Goal: Task Accomplishment & Management: Manage account settings

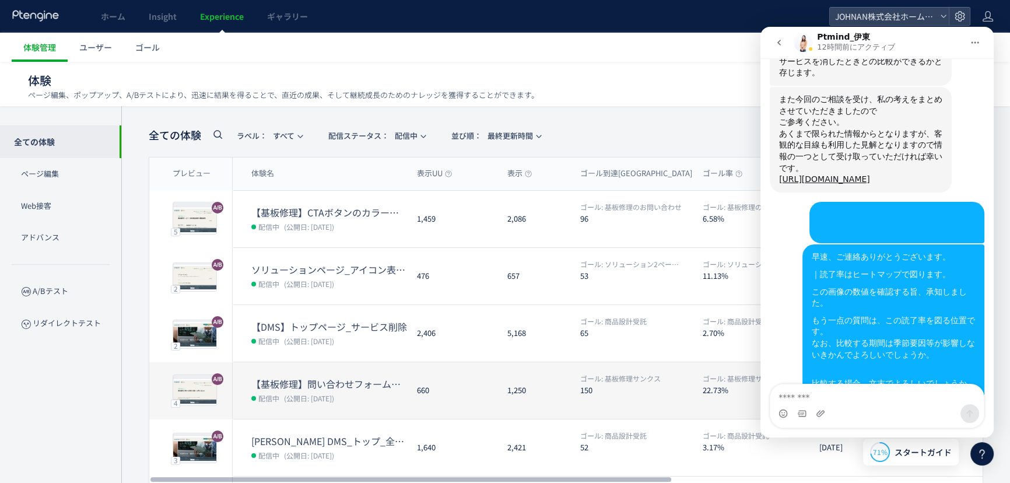
scroll to position [3912, 0]
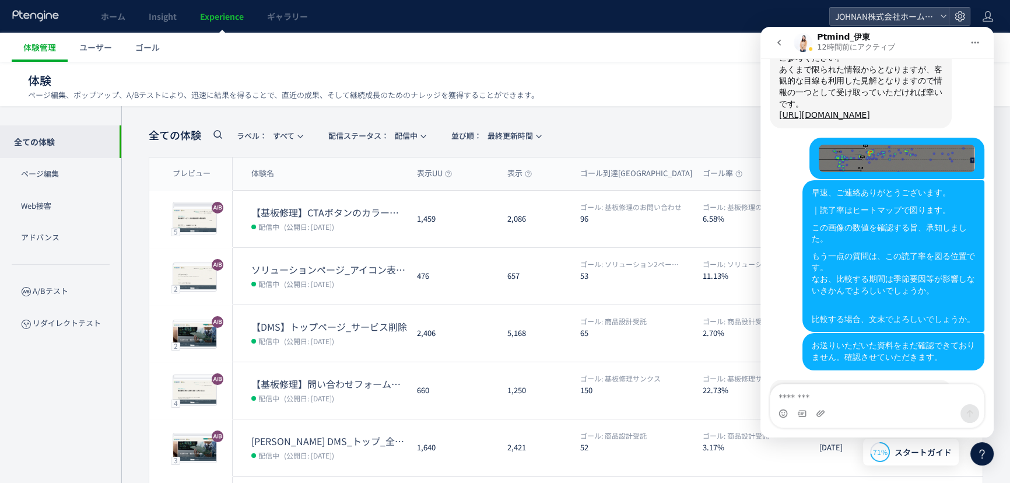
click at [806, 397] on textarea "メッセージ..." at bounding box center [876, 394] width 213 height 20
type textarea "*"
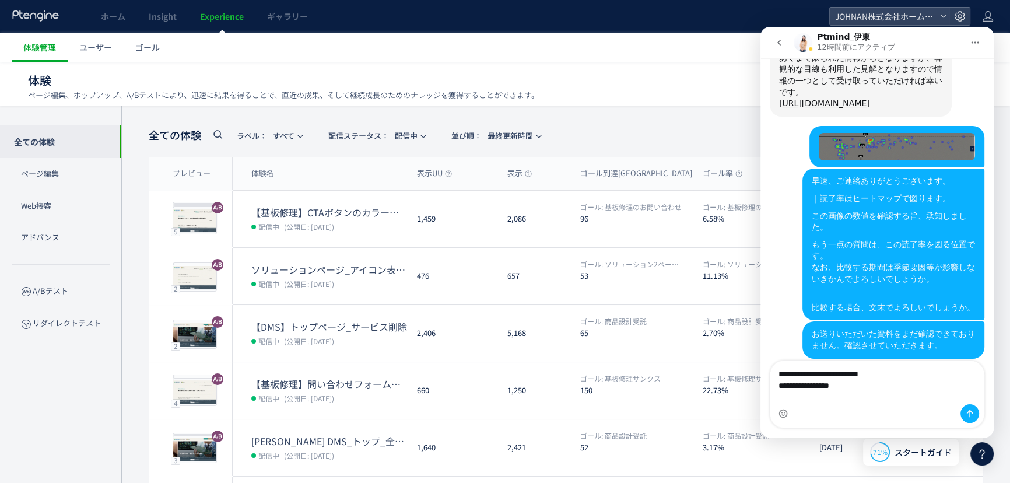
type textarea "**********"
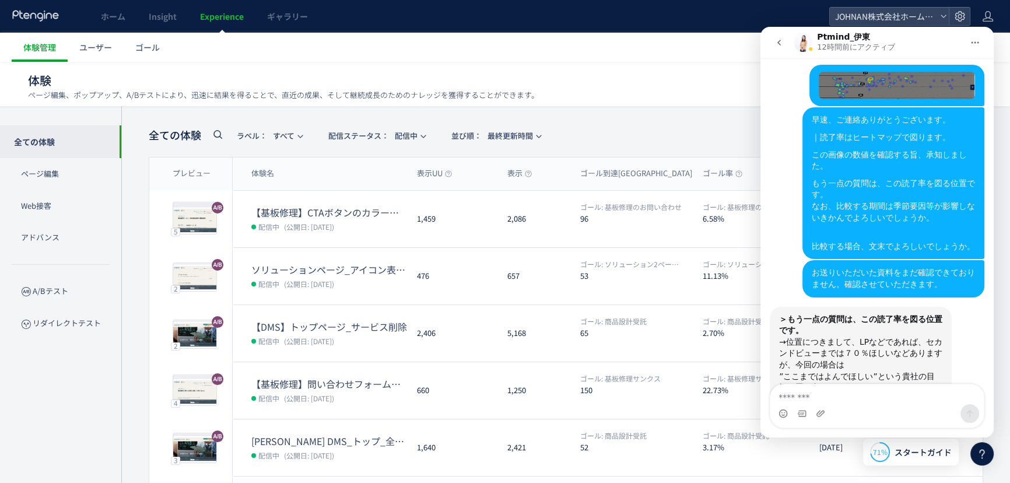
click at [979, 464] on div at bounding box center [981, 453] width 23 height 23
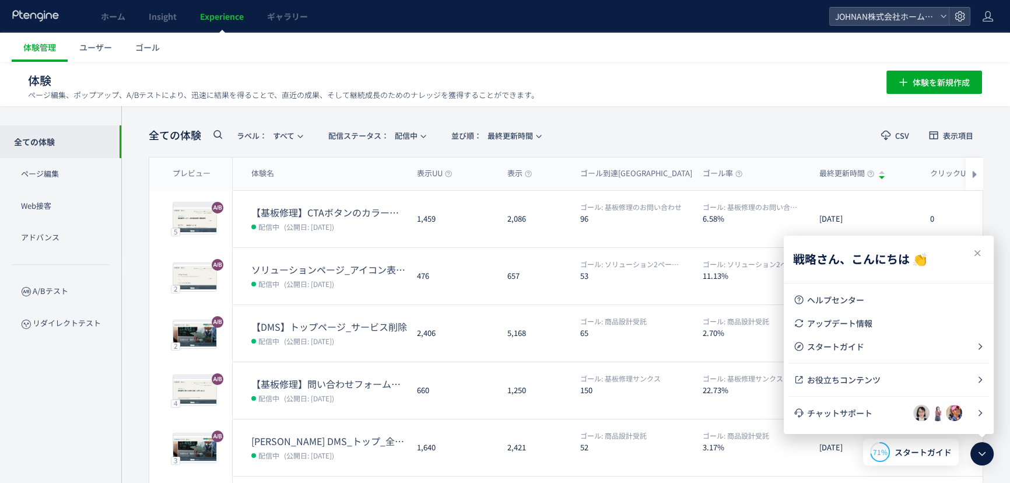
scroll to position [0, 0]
click at [979, 458] on icon at bounding box center [982, 454] width 14 height 14
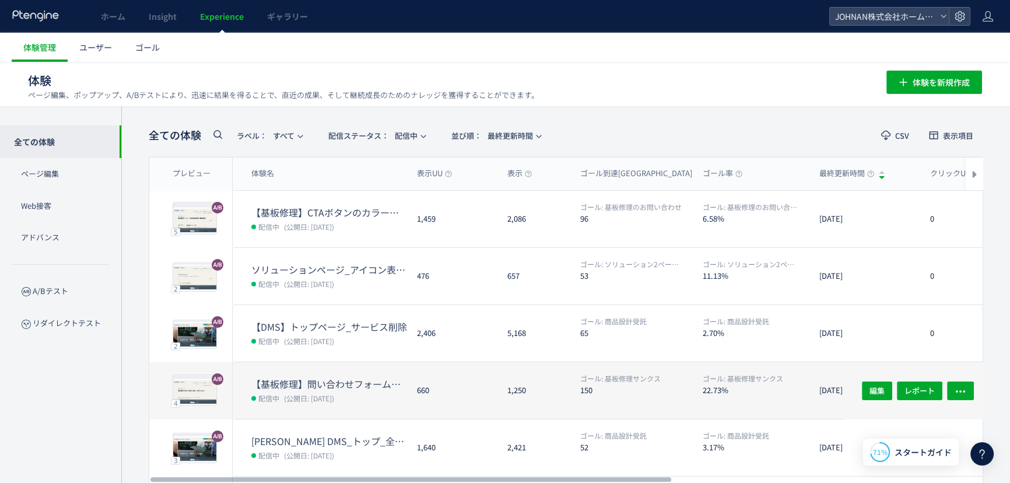
scroll to position [3984, 0]
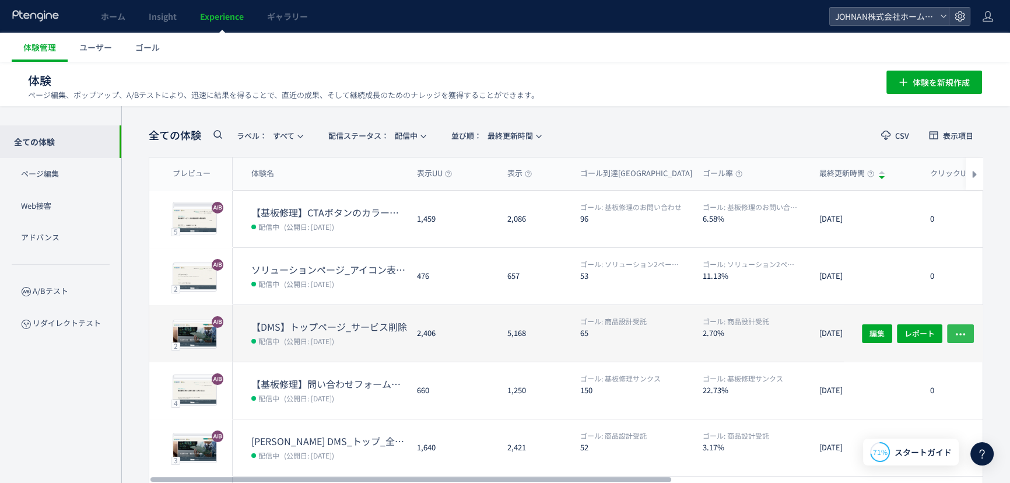
click at [963, 332] on icon "button" at bounding box center [960, 334] width 12 height 12
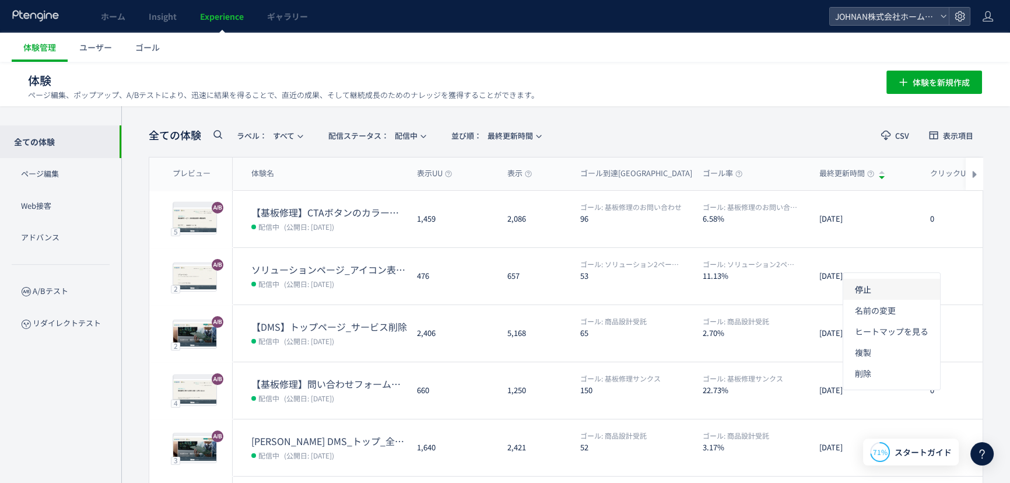
click at [857, 321] on li "停止" at bounding box center [891, 331] width 97 height 21
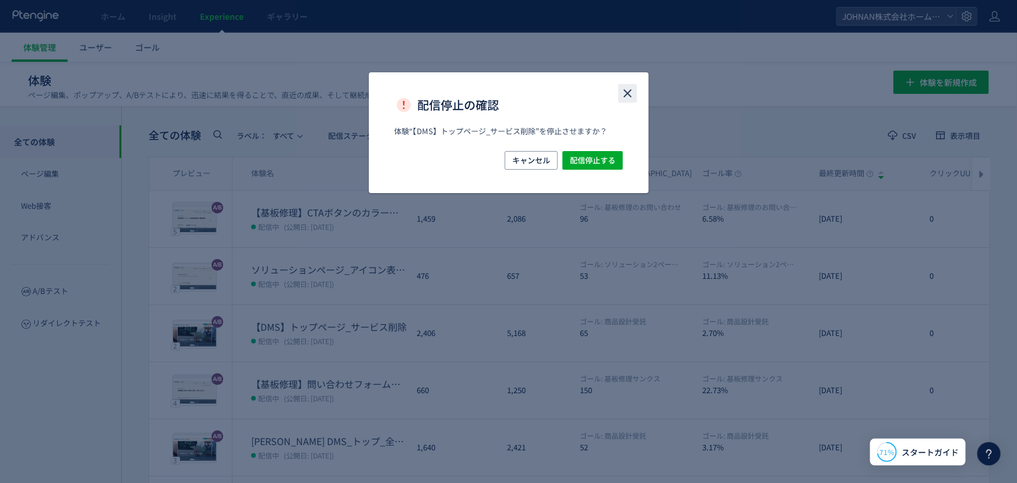
click at [631, 93] on icon "close" at bounding box center [628, 93] width 14 height 14
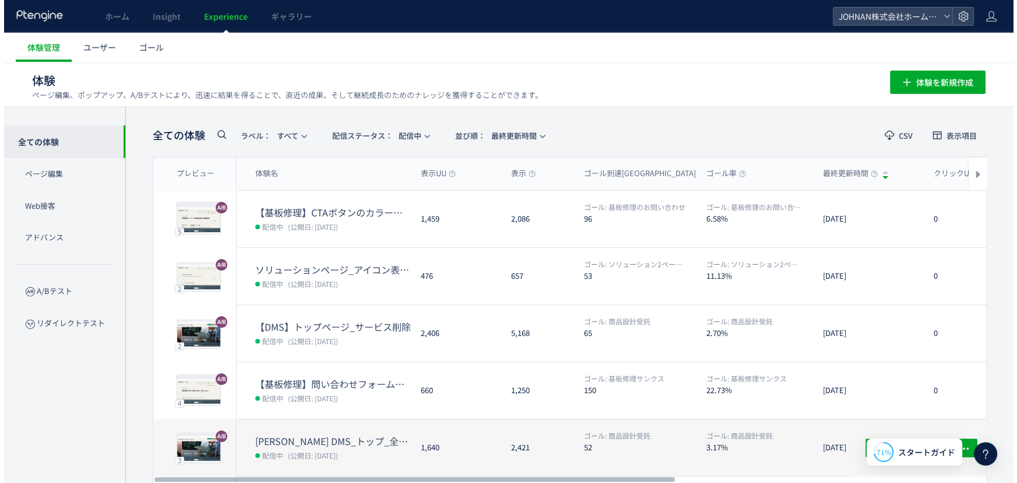
scroll to position [207, 0]
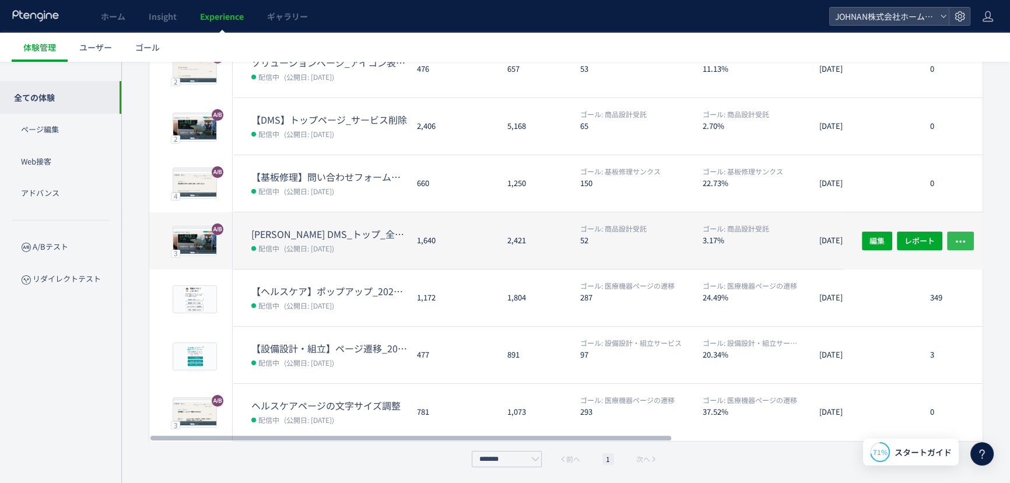
click at [968, 239] on button "button" at bounding box center [960, 240] width 27 height 19
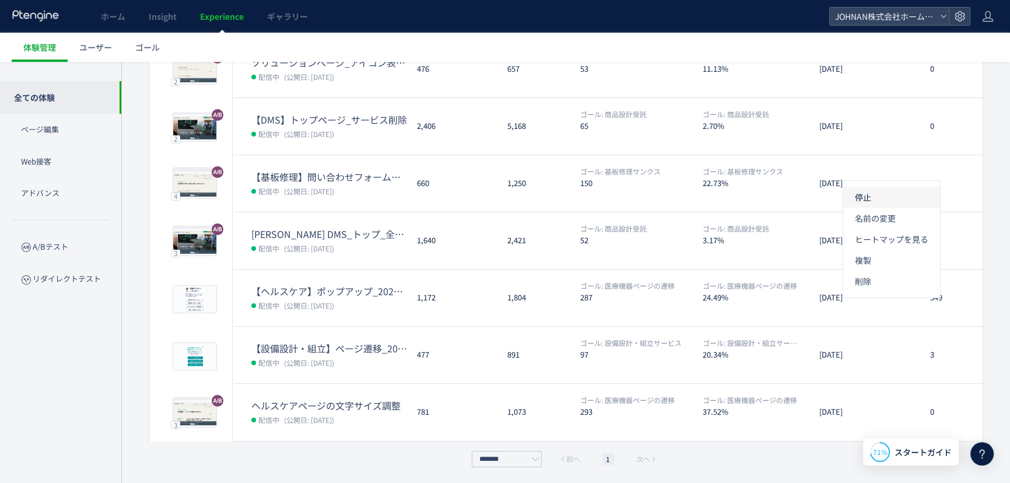
click at [856, 229] on li "停止" at bounding box center [891, 239] width 97 height 21
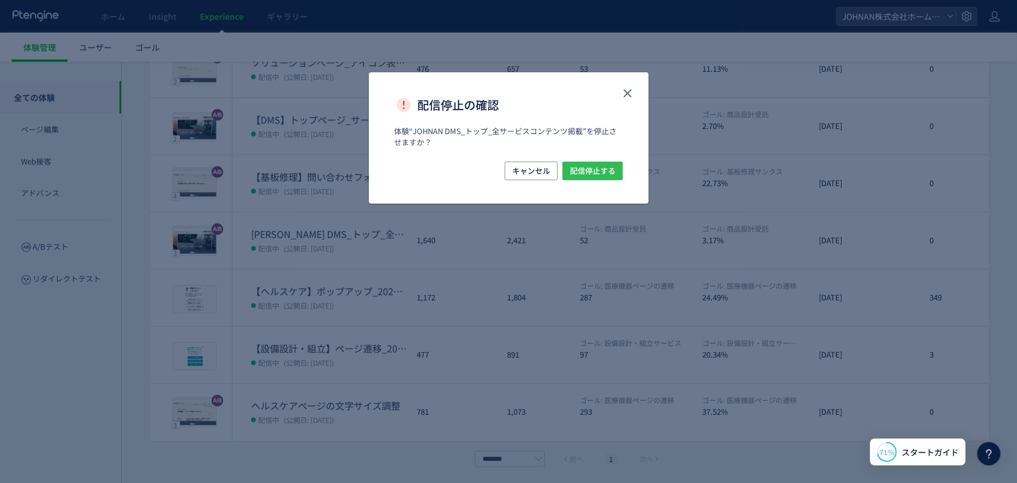
click at [606, 169] on span "配信停止する" at bounding box center [592, 170] width 45 height 19
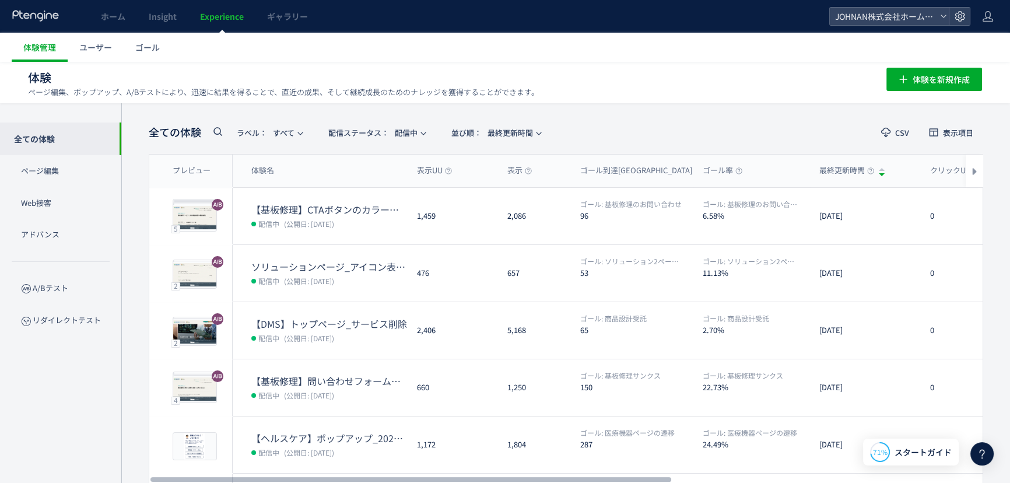
scroll to position [0, 0]
